Goal: Task Accomplishment & Management: Complete application form

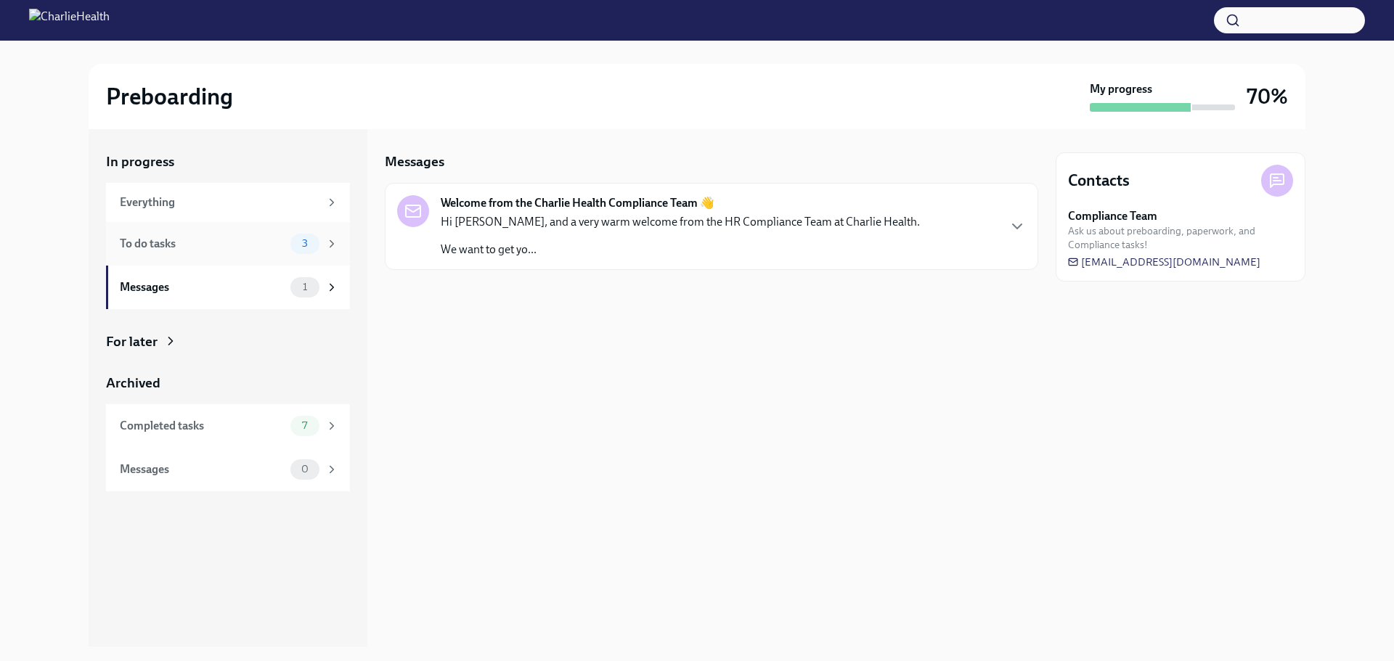
click at [303, 245] on span "3" at bounding box center [304, 243] width 23 height 11
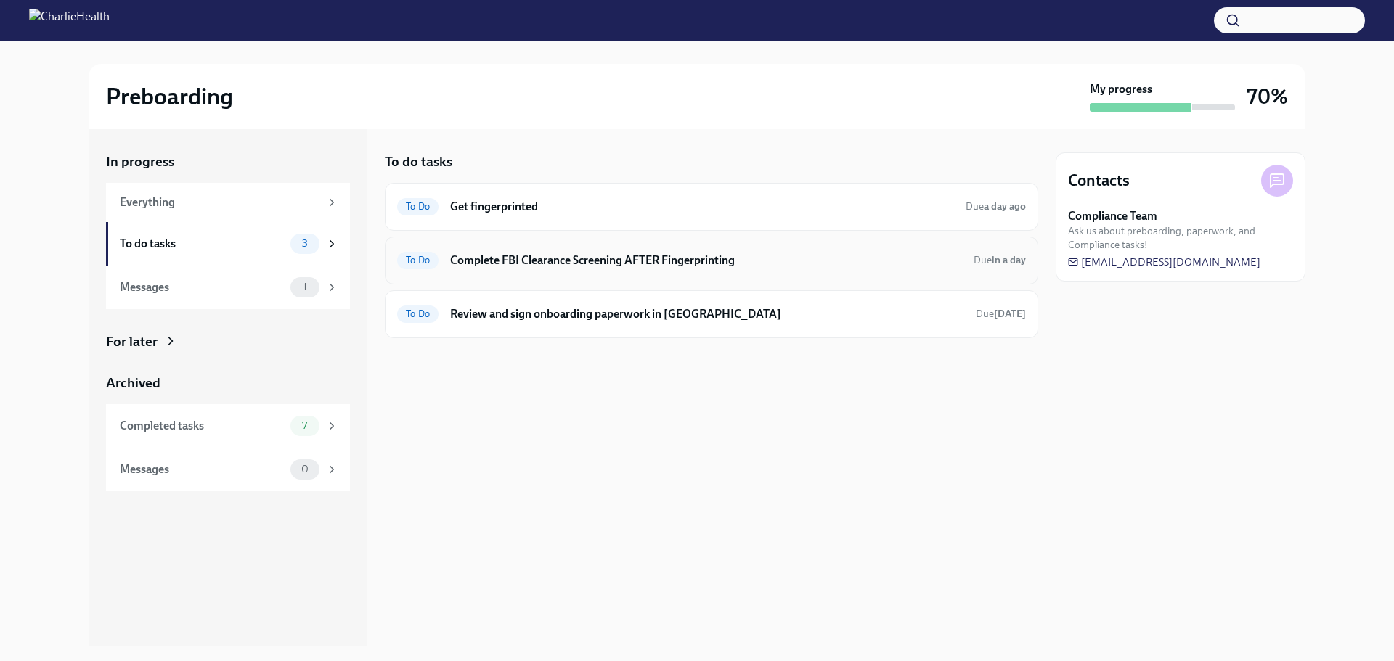
click at [578, 259] on h6 "Complete FBI Clearance Screening AFTER Fingerprinting" at bounding box center [706, 261] width 512 height 16
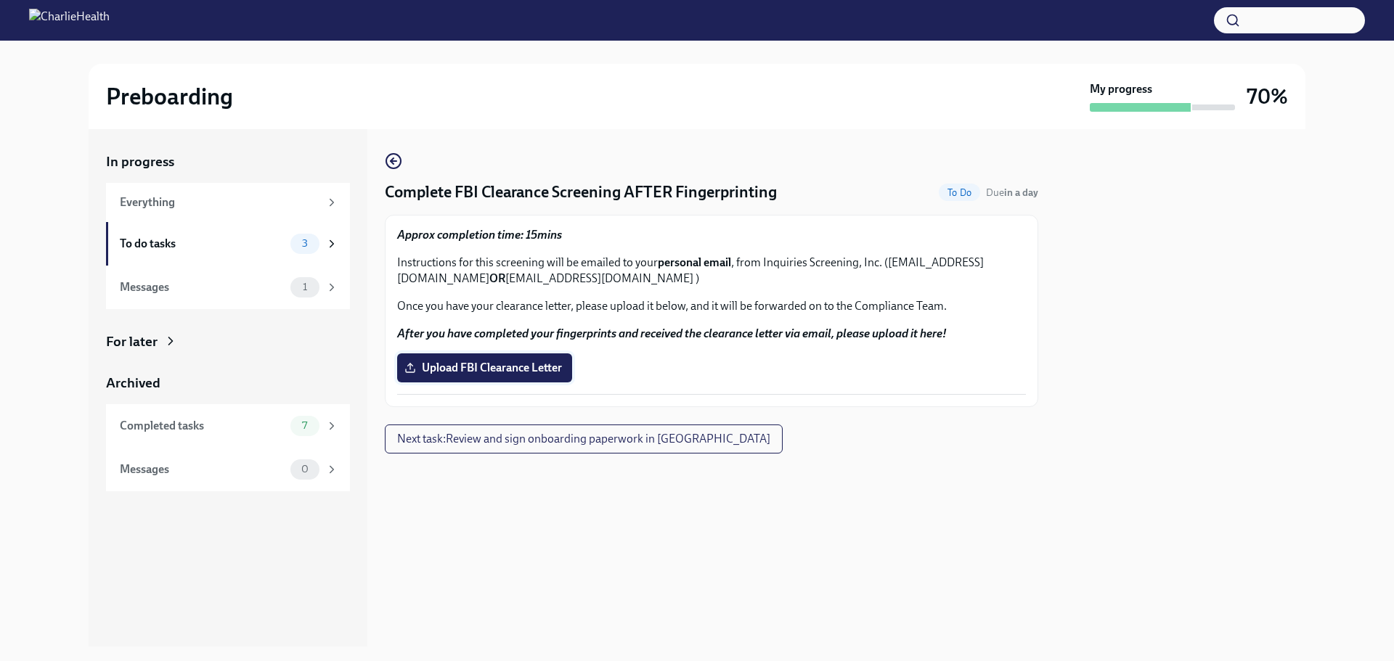
click at [449, 372] on span "Upload FBI Clearance Letter" at bounding box center [484, 368] width 155 height 15
click at [0, 0] on input "Upload FBI Clearance Letter" at bounding box center [0, 0] width 0 height 0
click at [470, 363] on span "Upload FBI Clearance Letter" at bounding box center [484, 368] width 155 height 15
click at [0, 0] on input "Upload FBI Clearance Letter" at bounding box center [0, 0] width 0 height 0
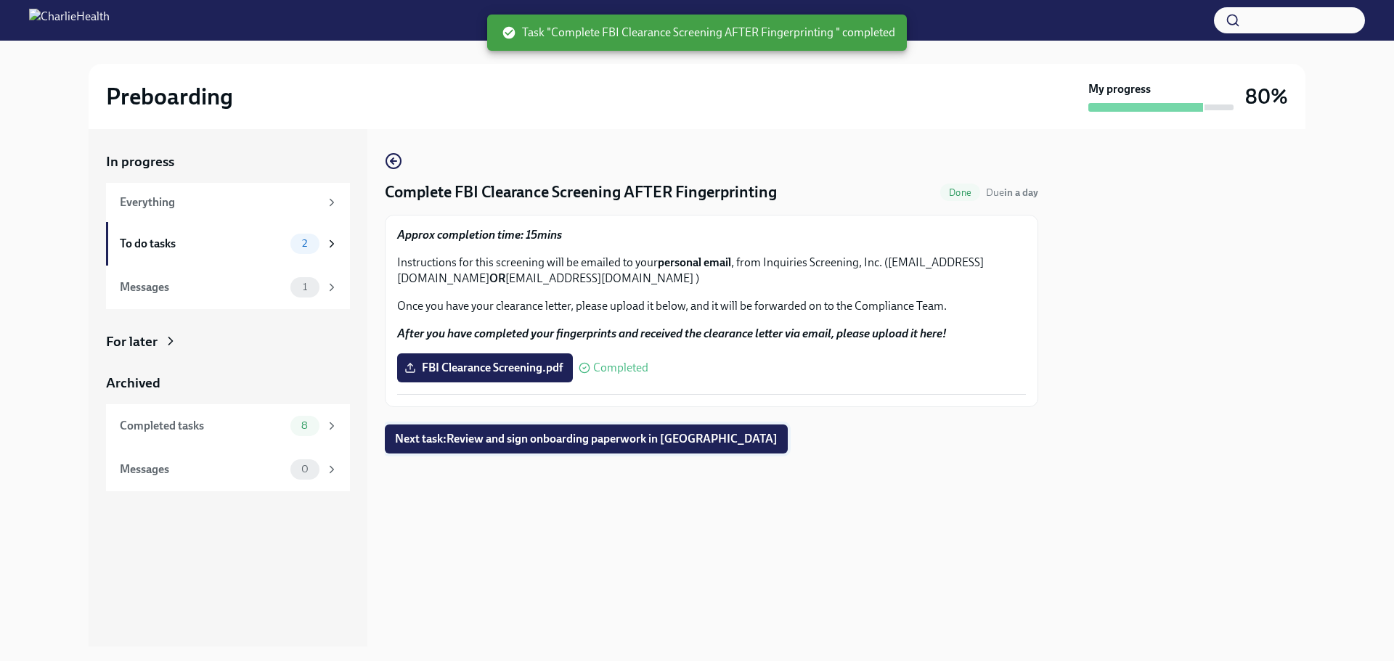
click at [517, 442] on span "Next task : Review and sign onboarding paperwork in [GEOGRAPHIC_DATA]" at bounding box center [586, 439] width 383 height 15
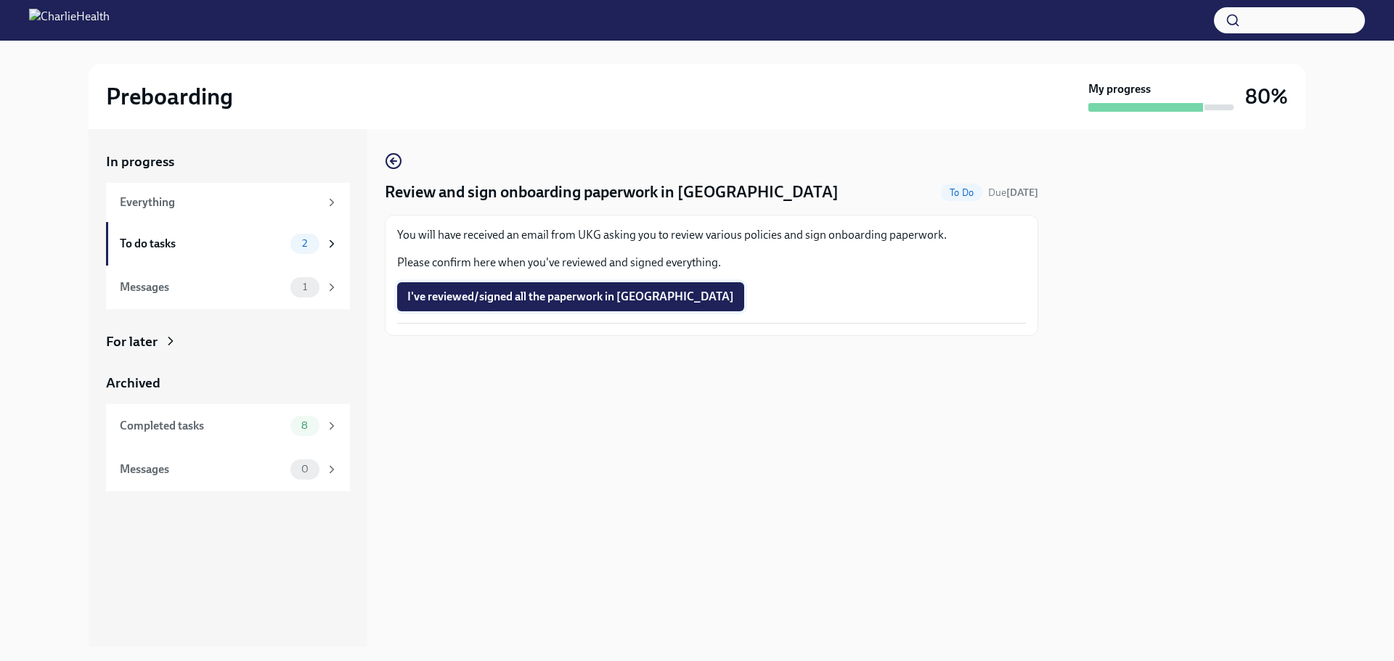
click at [488, 299] on span "I've reviewed/signed all the paperwork in [GEOGRAPHIC_DATA]" at bounding box center [570, 297] width 327 height 15
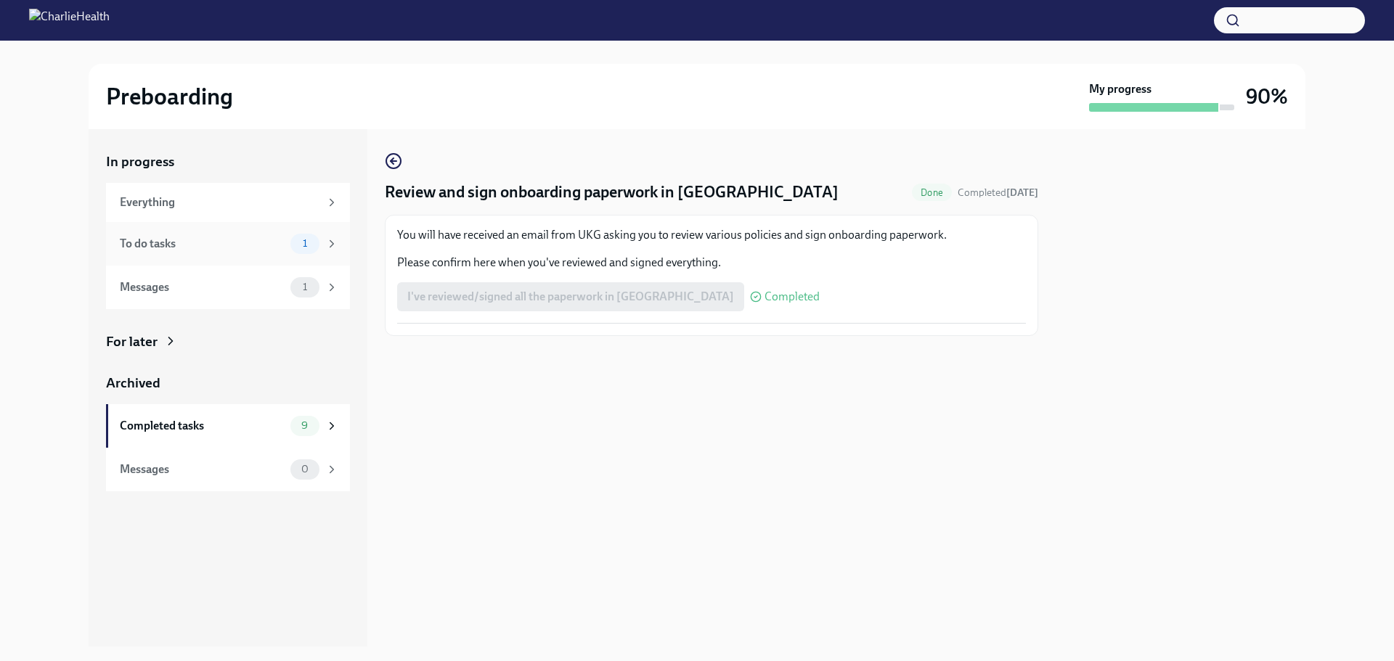
click at [304, 242] on span "1" at bounding box center [305, 243] width 22 height 11
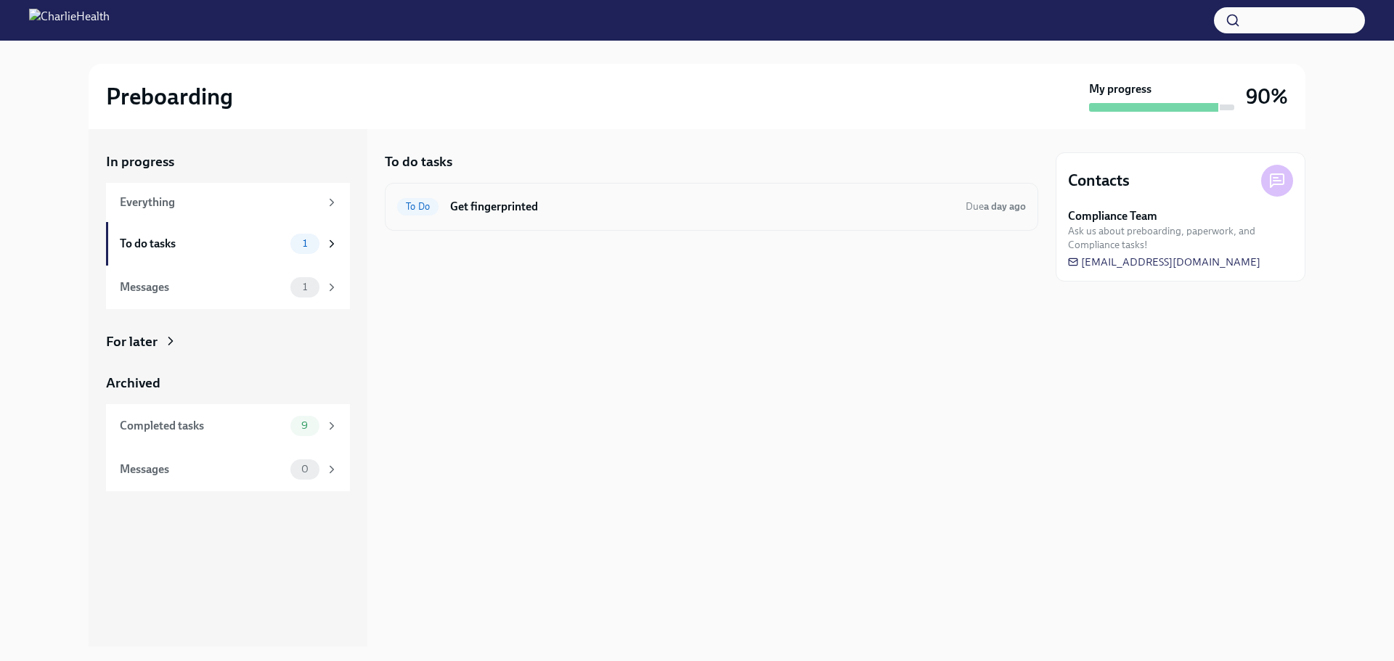
click at [485, 211] on h6 "Get fingerprinted" at bounding box center [702, 207] width 504 height 16
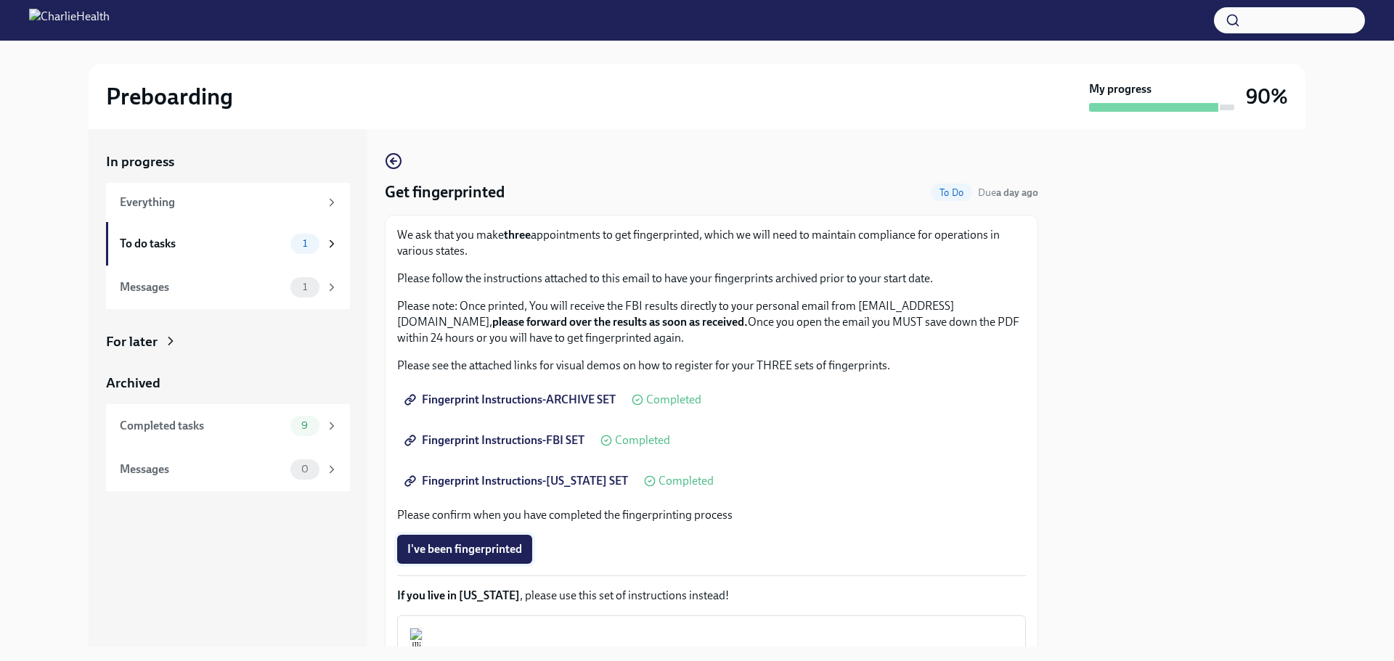
click at [459, 553] on span "I've been fingerprinted" at bounding box center [464, 549] width 115 height 15
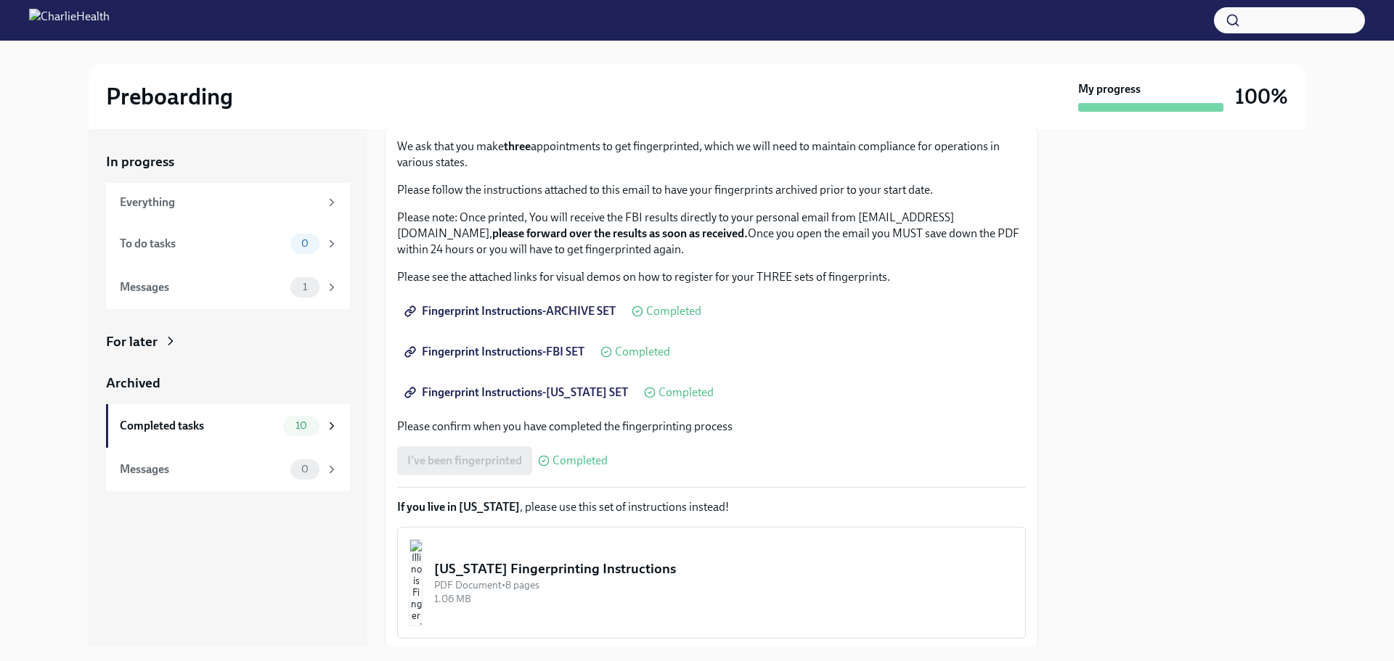
scroll to position [139, 0]
